Goal: Find specific page/section: Find specific page/section

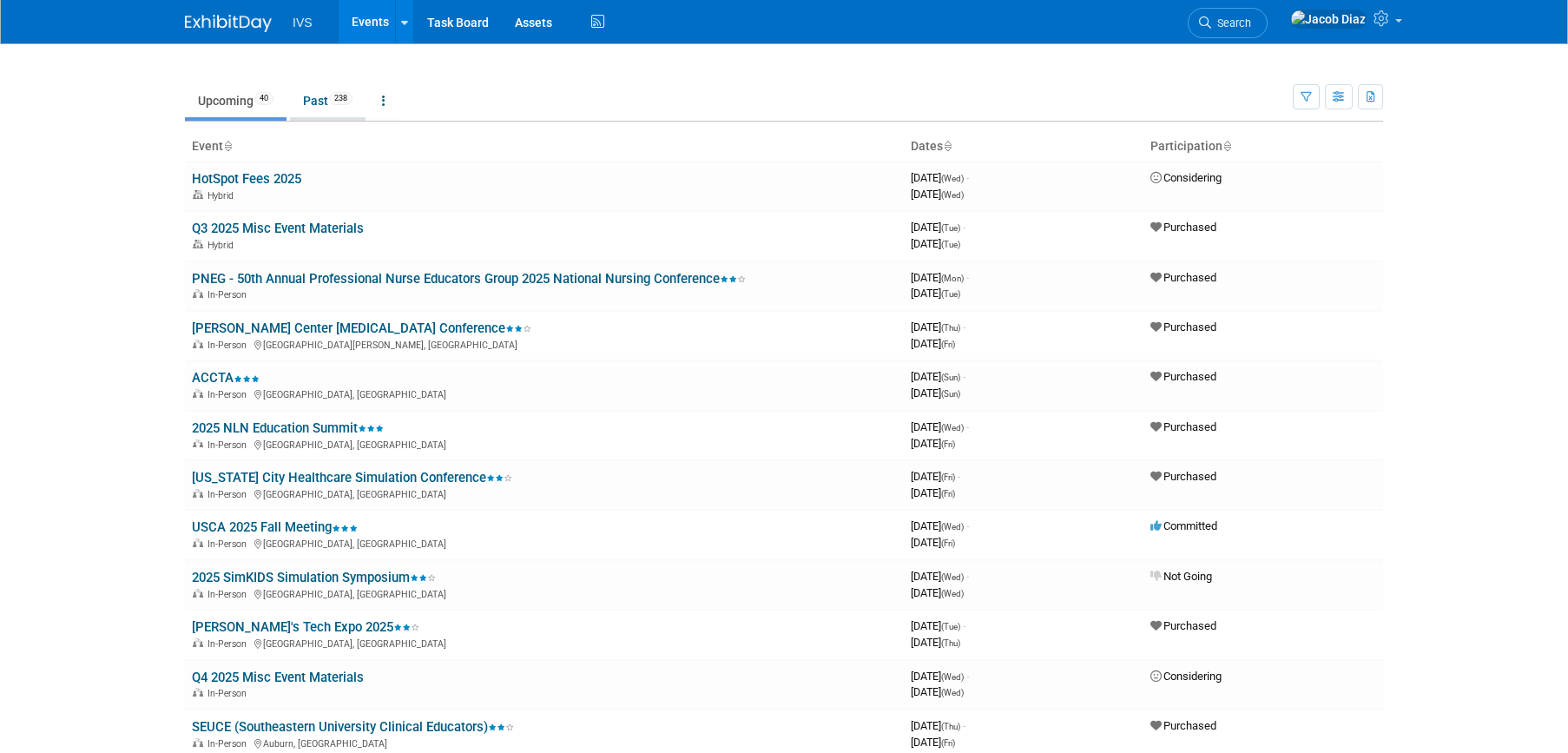
click at [315, 106] on link "Past 238" at bounding box center [327, 101] width 75 height 33
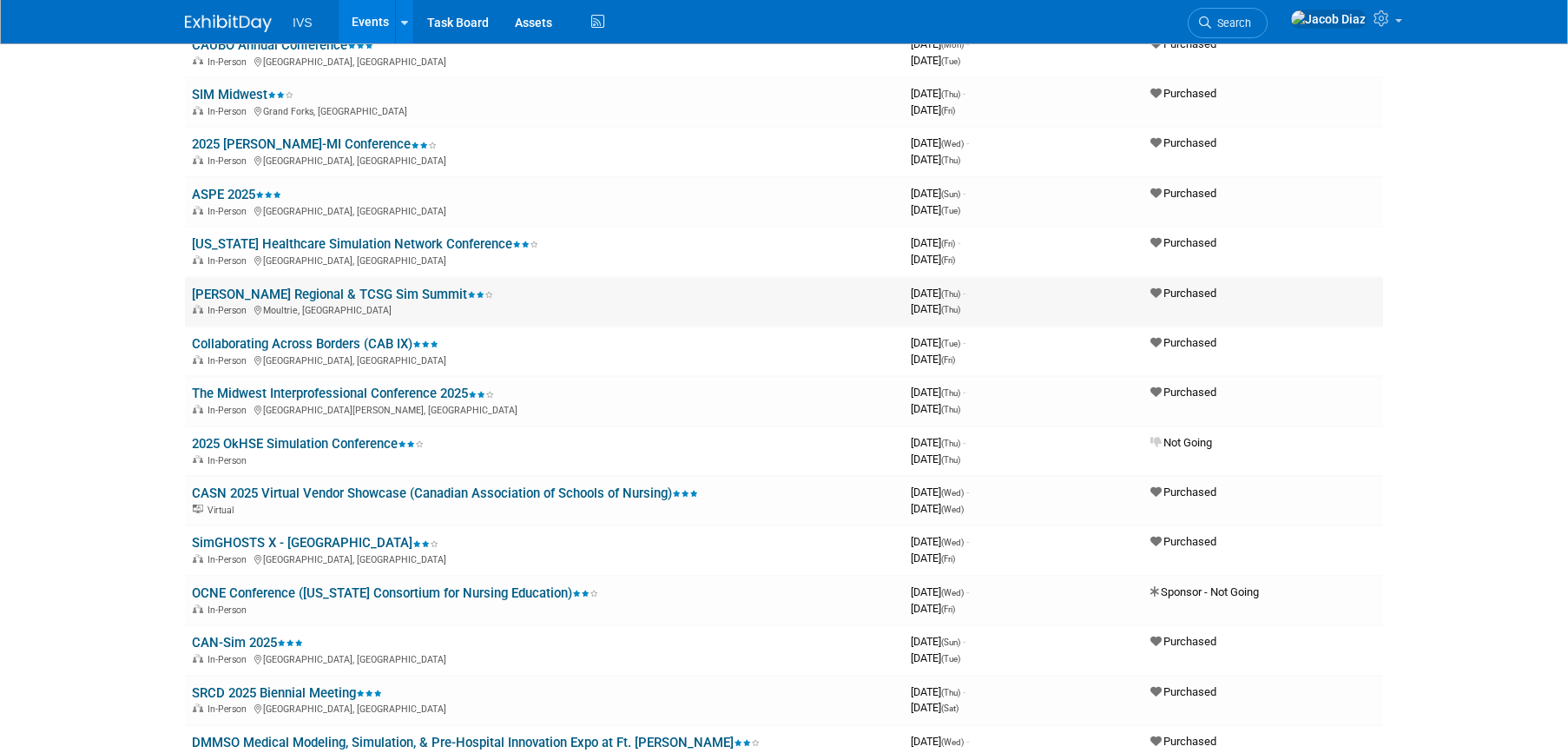
scroll to position [1297, 0]
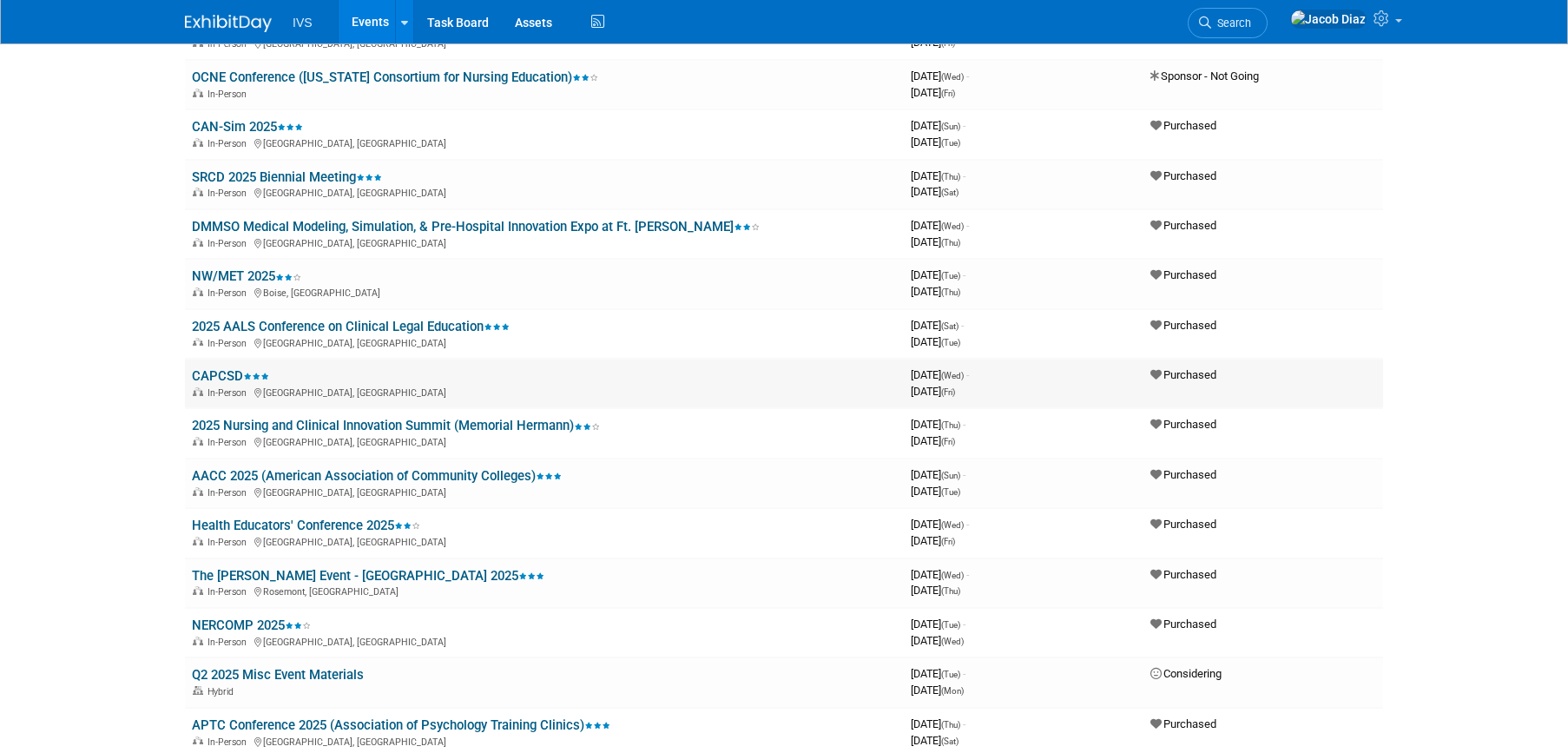
click at [233, 376] on link "CAPCSD" at bounding box center [230, 376] width 77 height 15
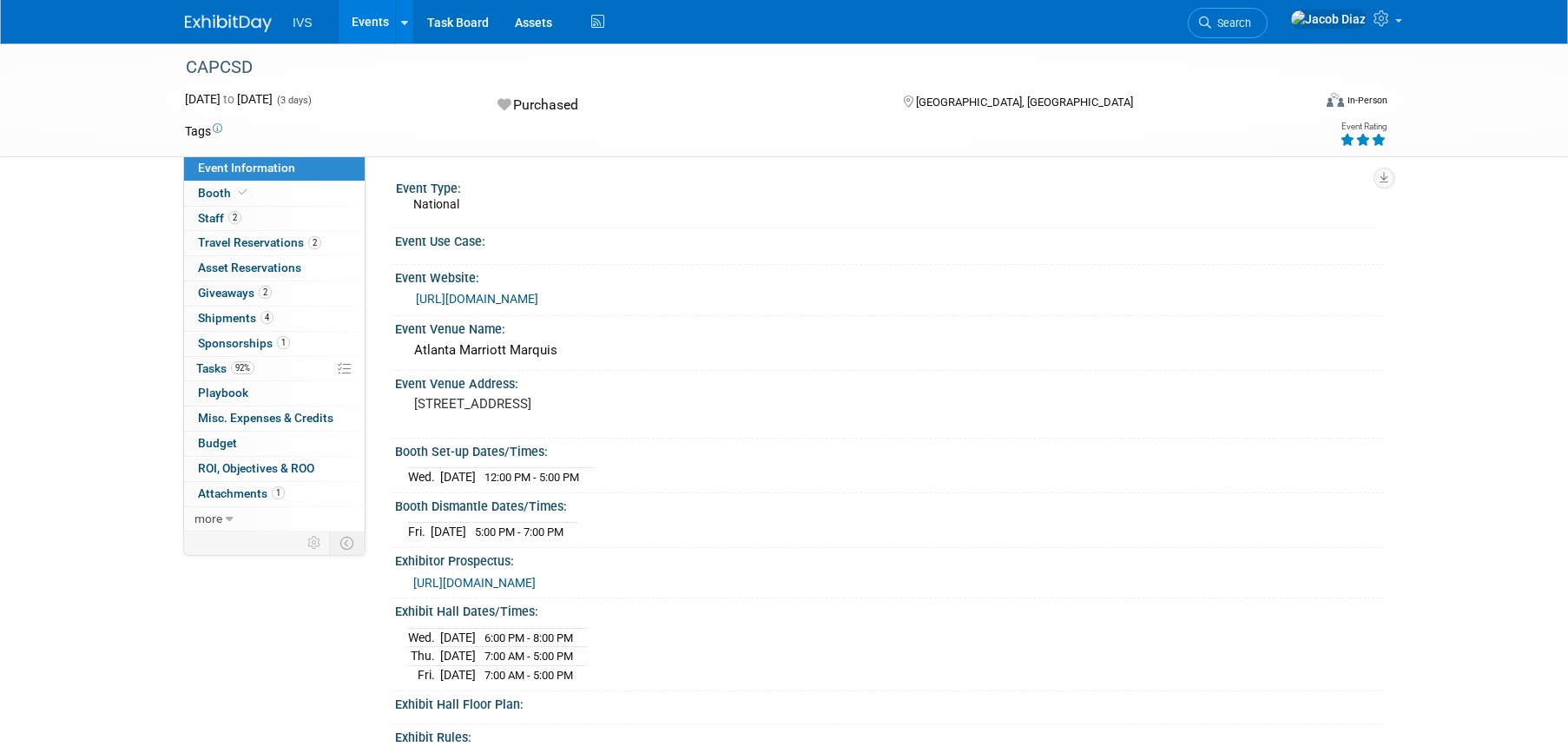
click at [502, 301] on link "https://www.capcsd.org/annual-conference/" at bounding box center [476, 299] width 123 height 14
